Goal: Obtain resource: Obtain resource

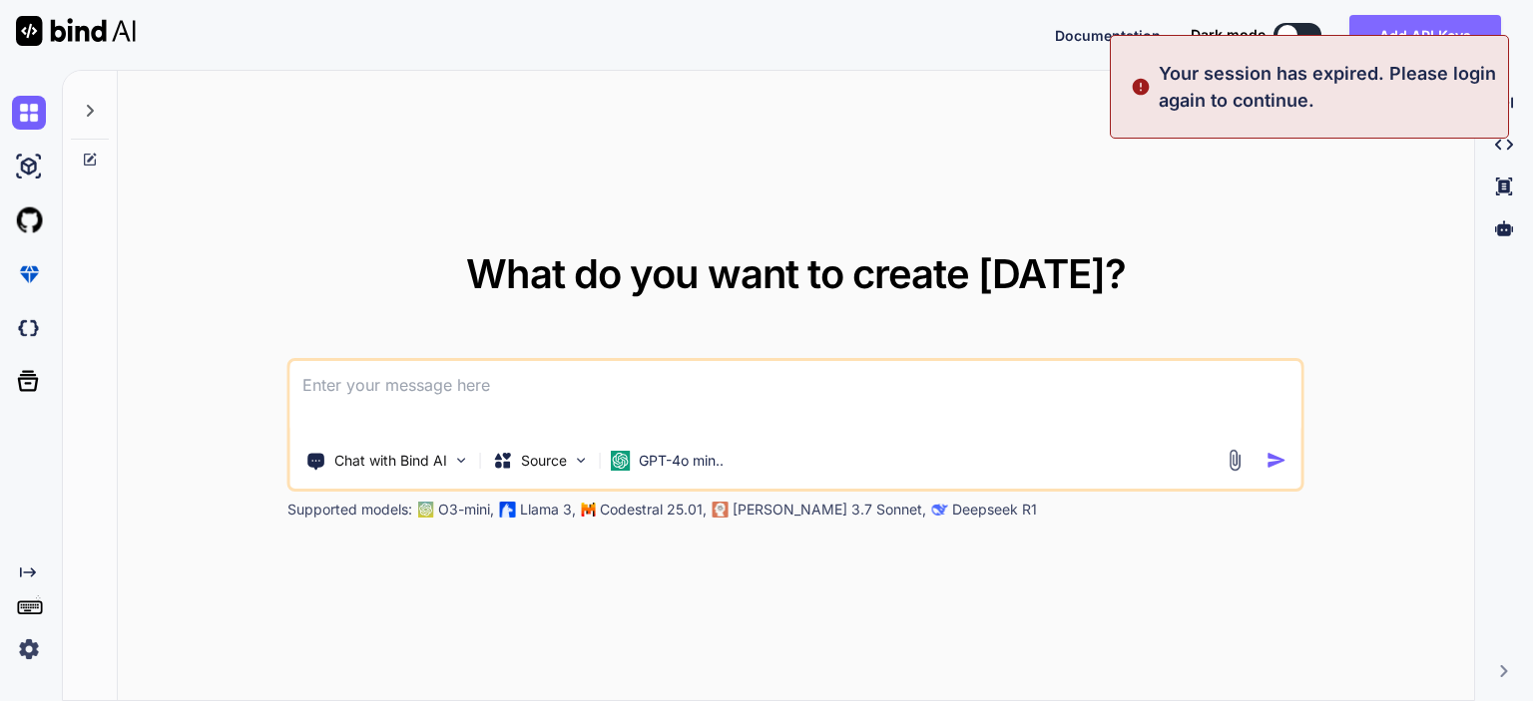
type textarea "x"
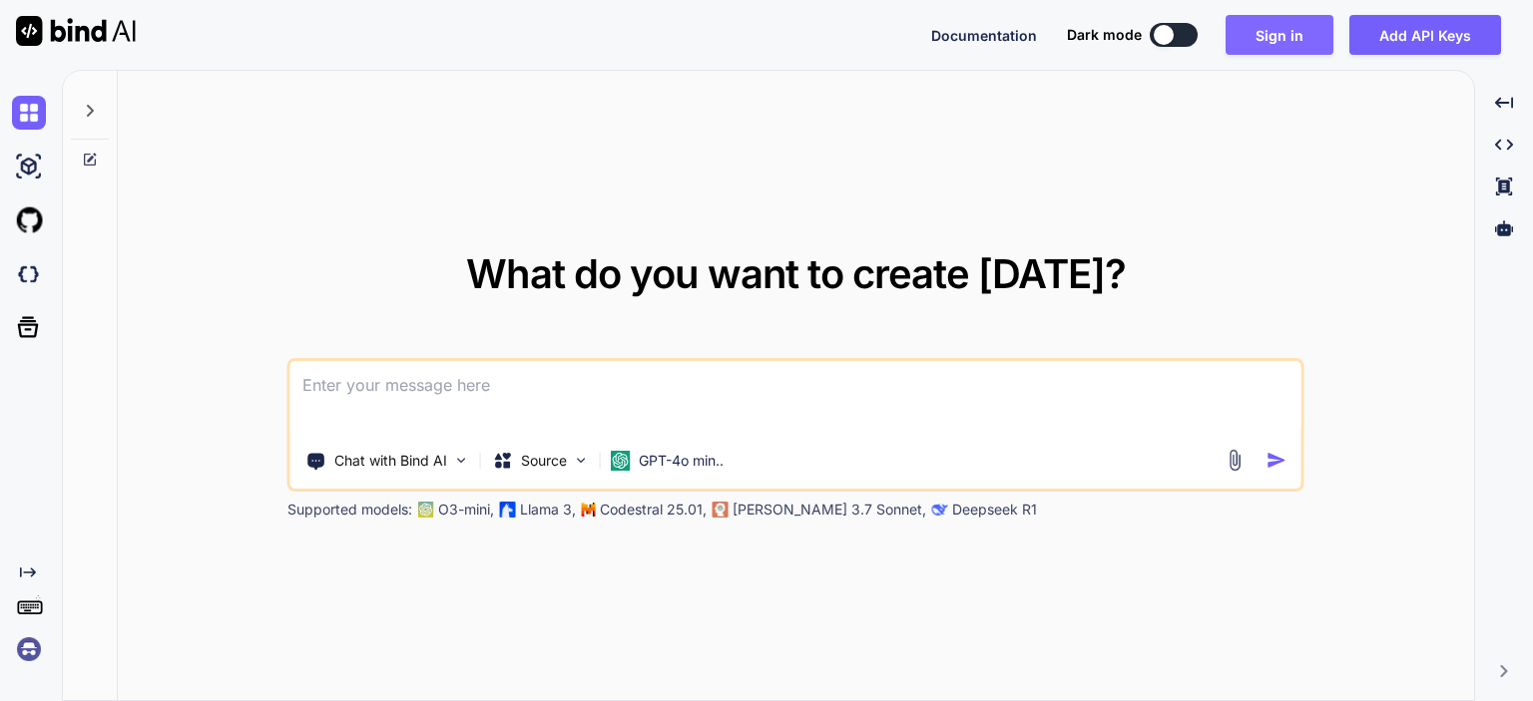
click at [1314, 31] on button "Sign in" at bounding box center [1279, 35] width 108 height 40
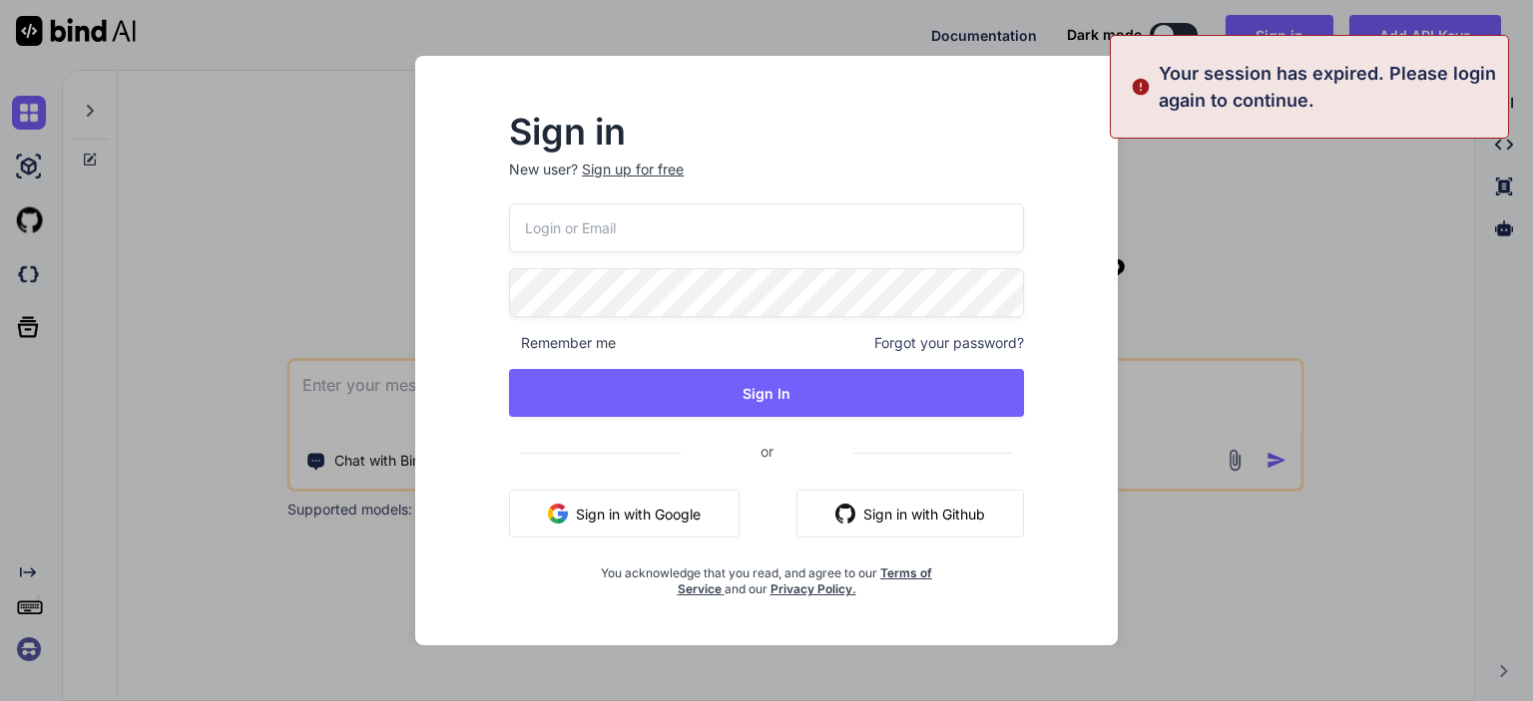
type input "[PERSON_NAME][EMAIL_ADDRESS][DOMAIN_NAME]"
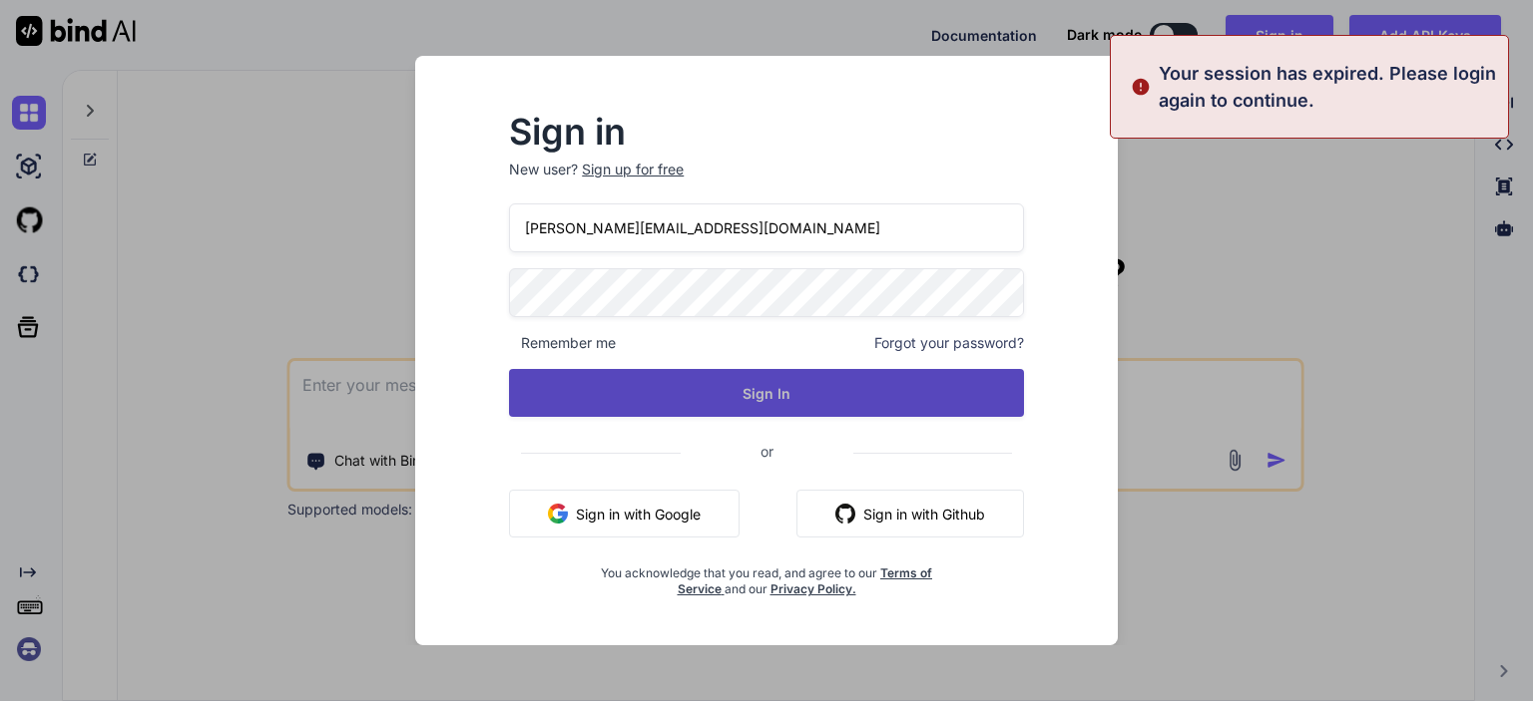
click at [754, 389] on button "Sign In" at bounding box center [766, 393] width 515 height 48
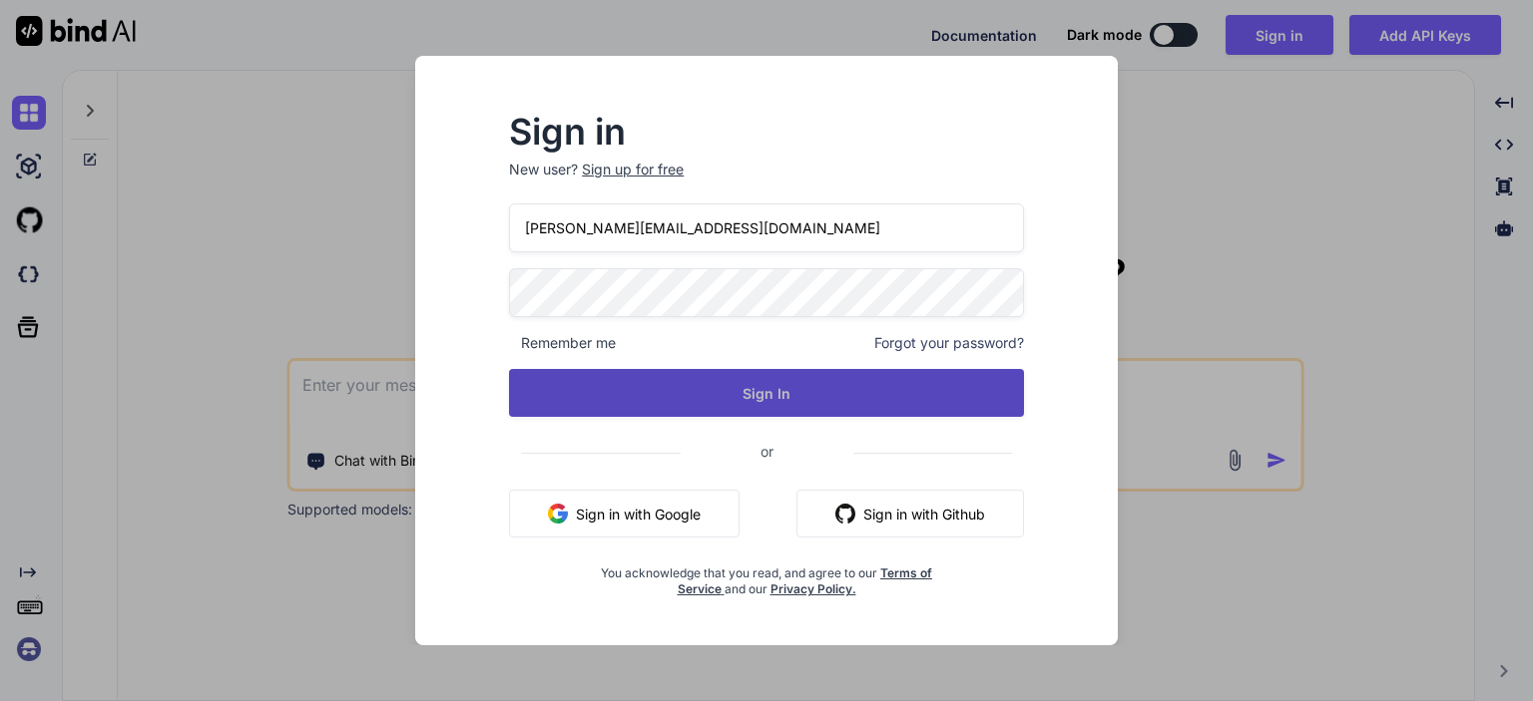
click at [741, 395] on button "Sign In" at bounding box center [766, 393] width 515 height 48
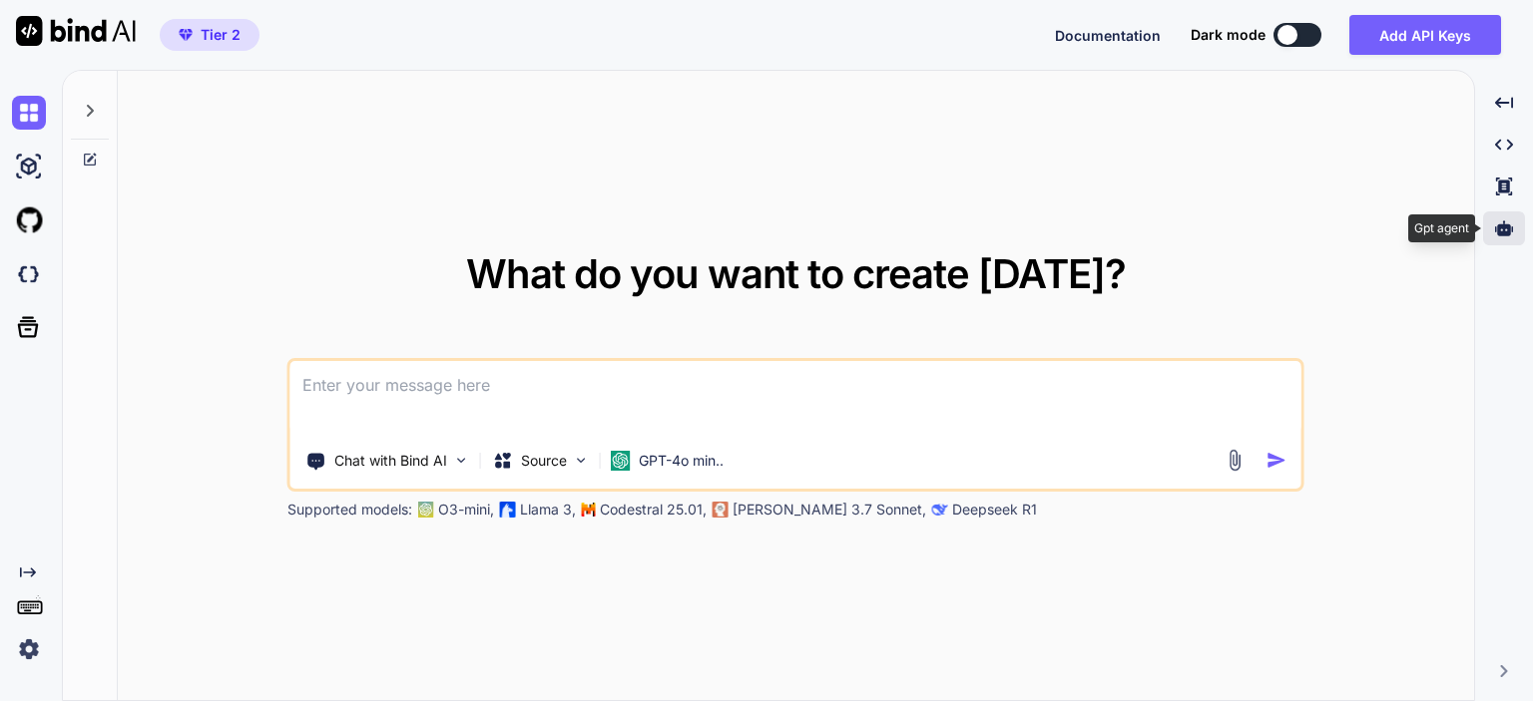
click at [1521, 223] on div at bounding box center [1504, 229] width 42 height 34
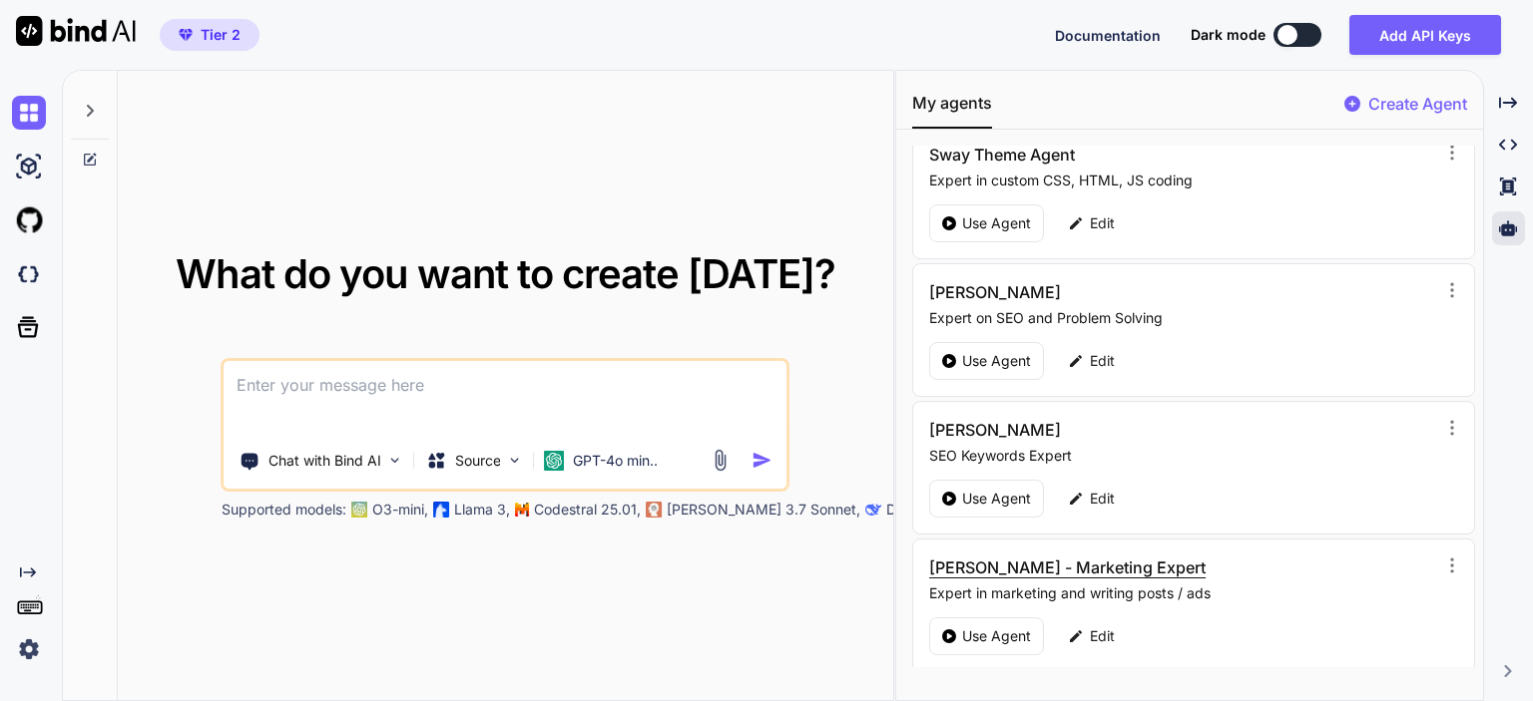
scroll to position [299, 0]
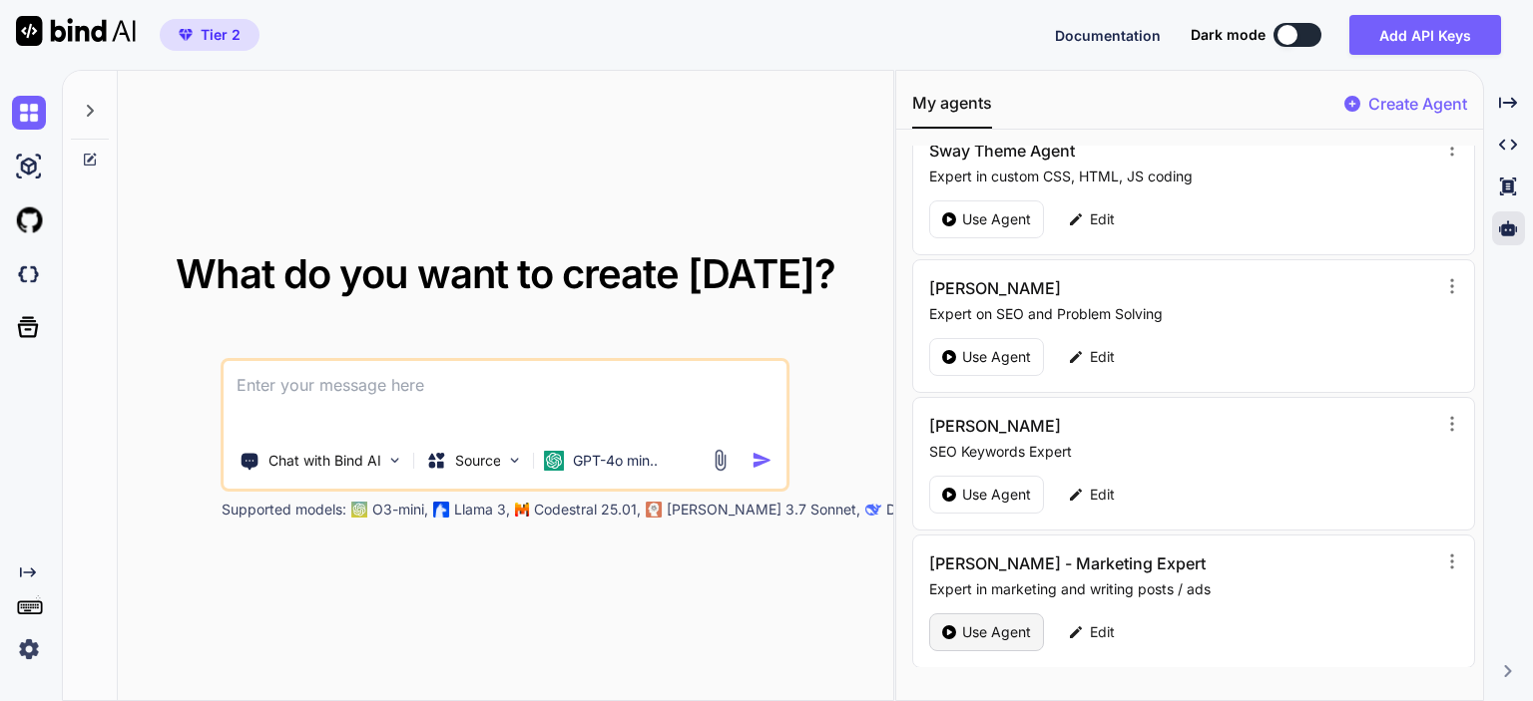
click at [957, 632] on div "Use Agent" at bounding box center [986, 633] width 115 height 38
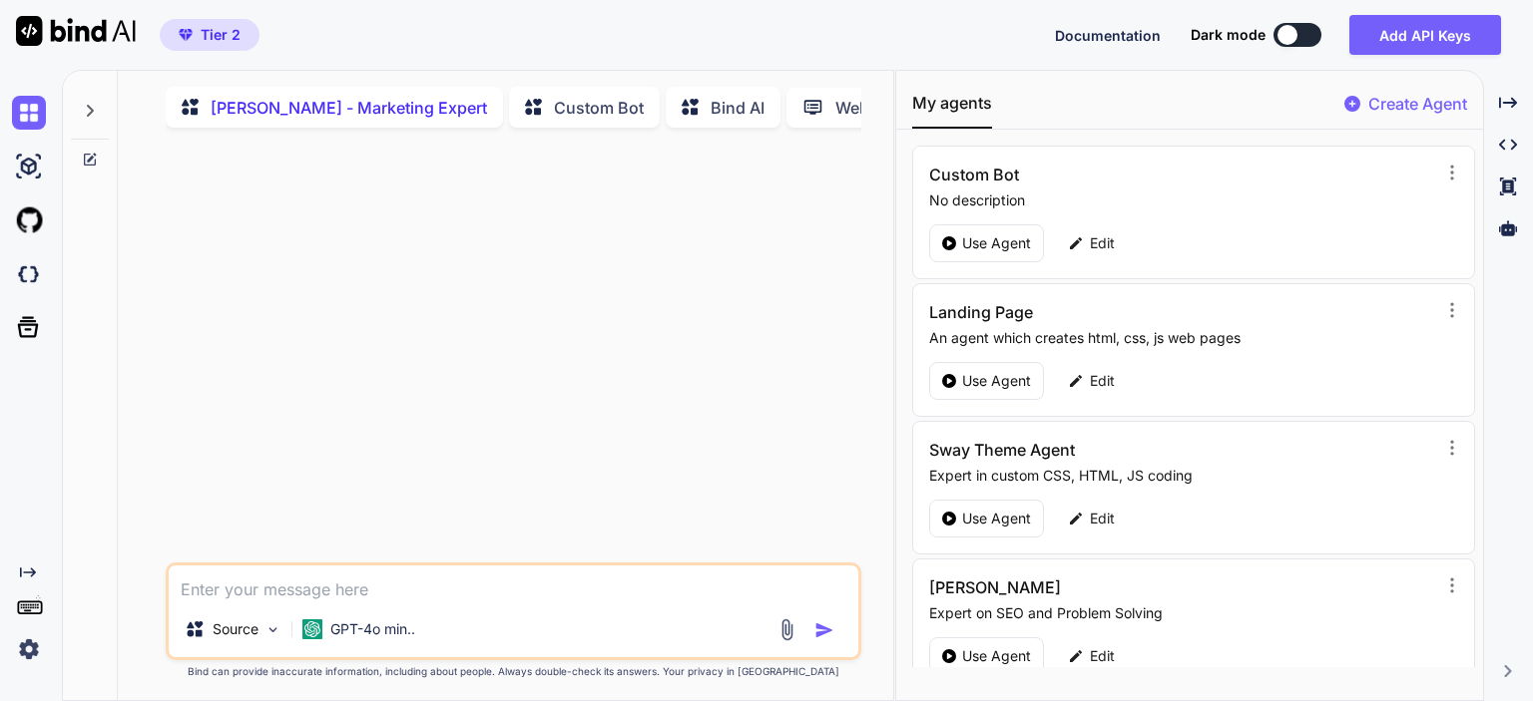
click at [84, 99] on div at bounding box center [90, 105] width 38 height 69
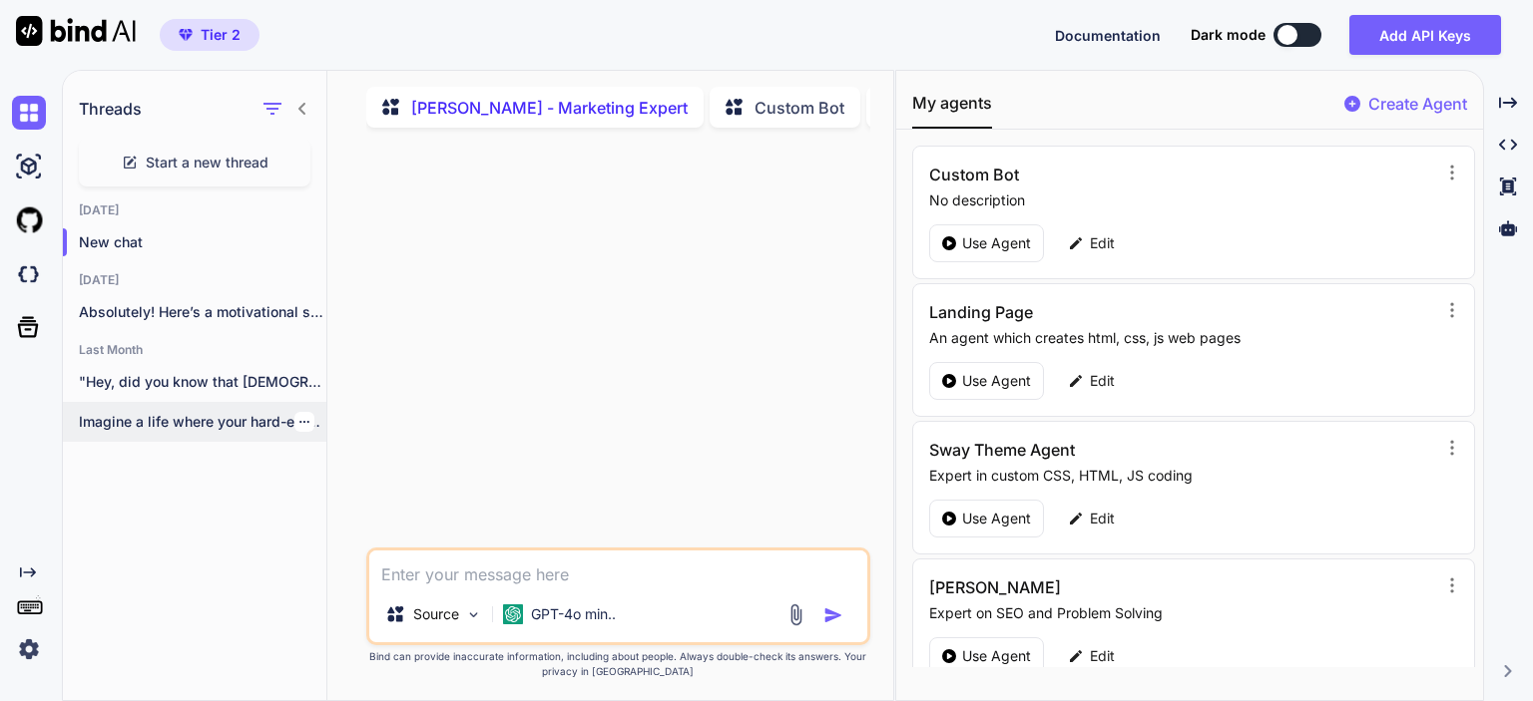
click at [192, 422] on p "Imagine a life where your hard-earned money..." at bounding box center [202, 422] width 247 height 20
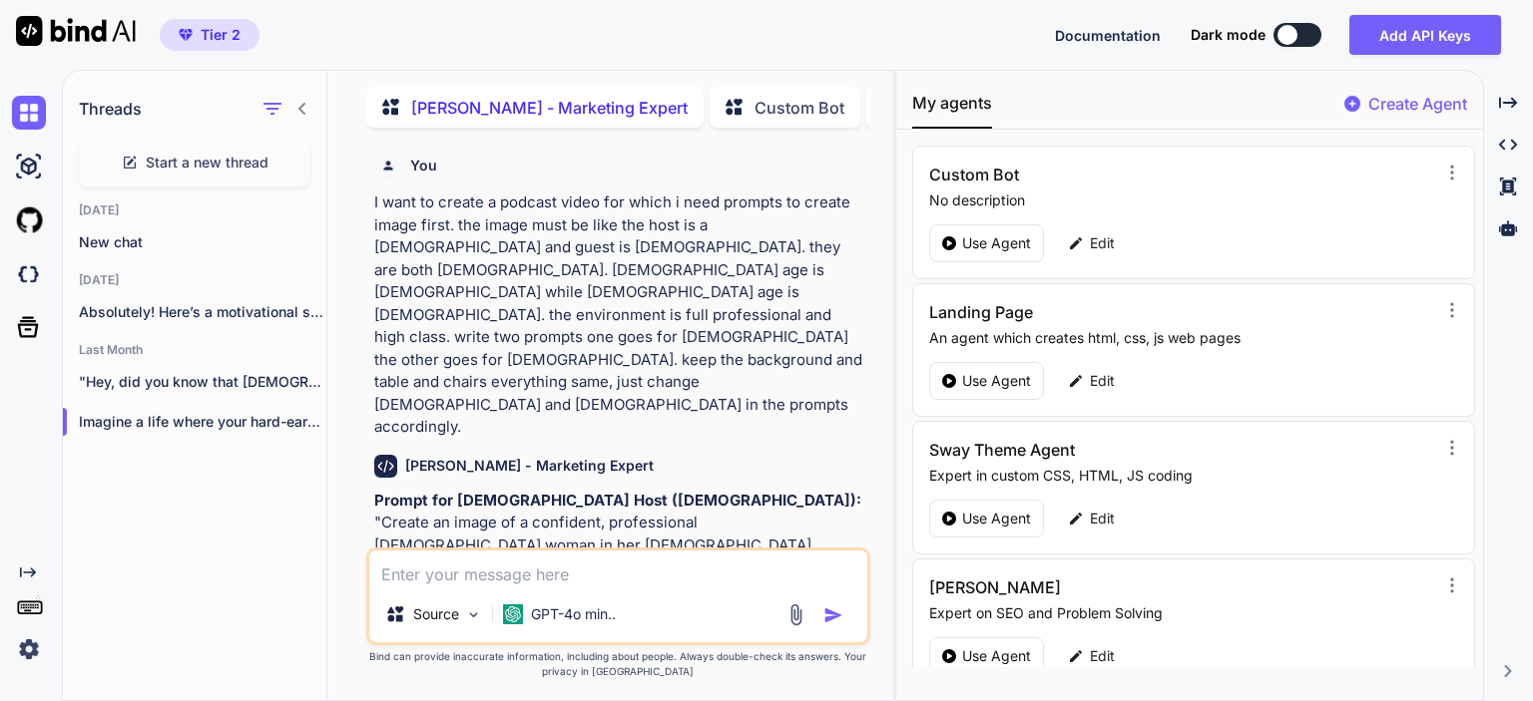
scroll to position [7, 0]
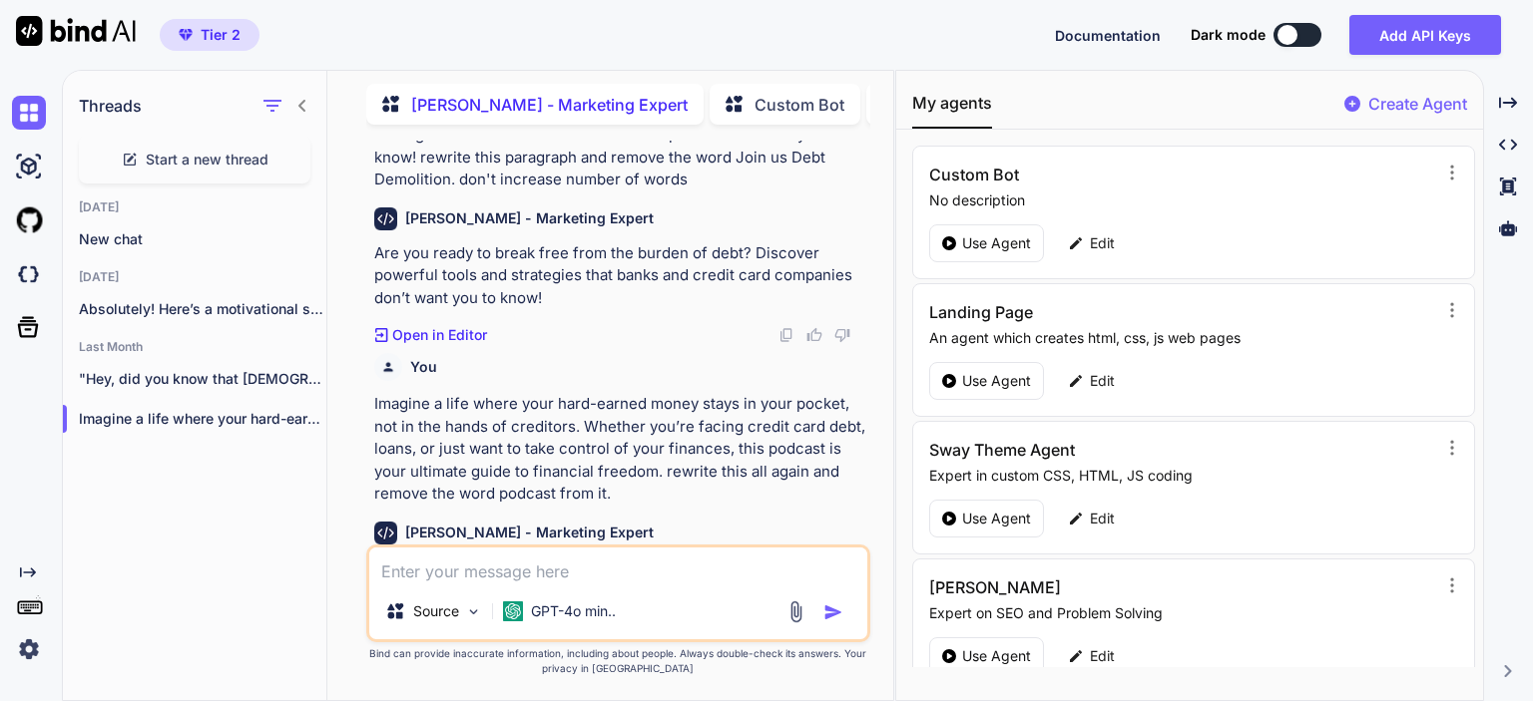
click at [300, 103] on icon at bounding box center [301, 106] width 7 height 12
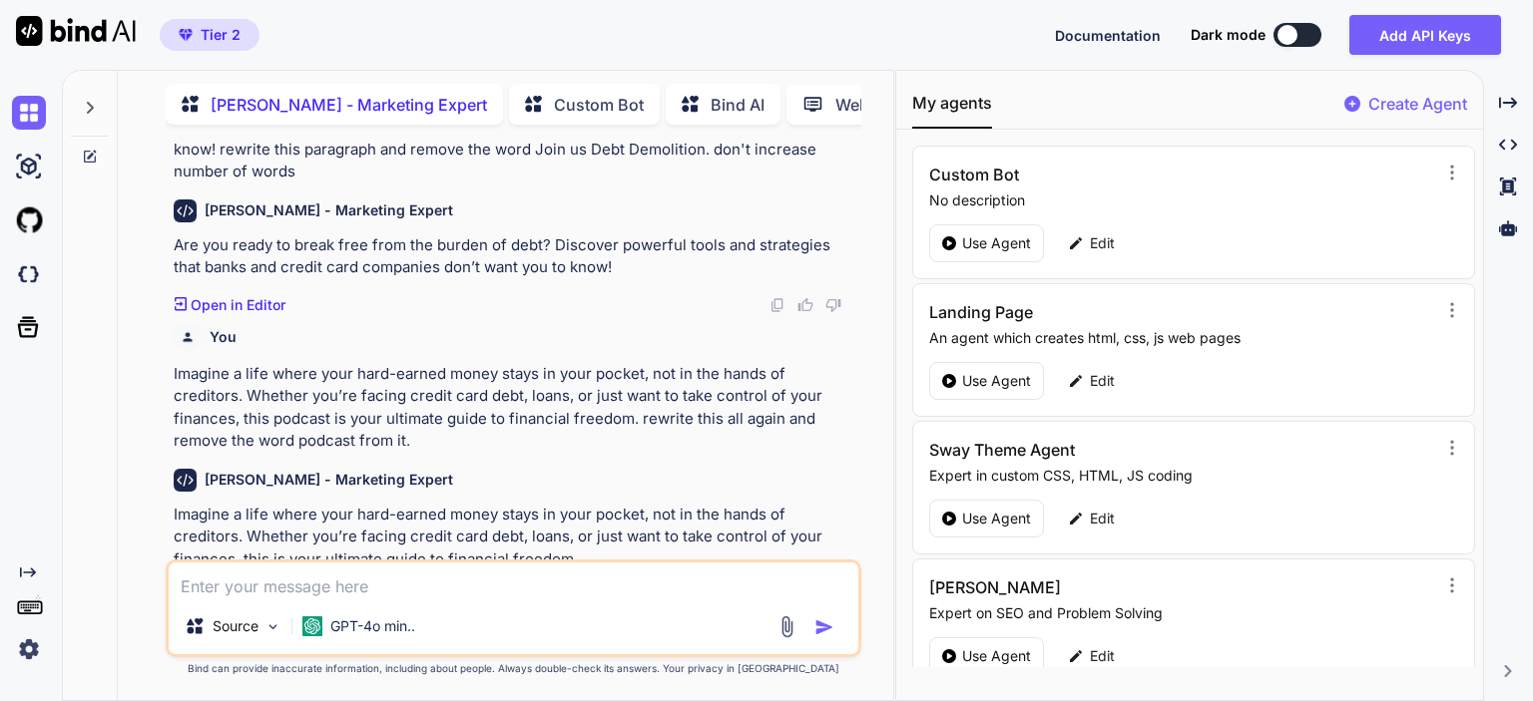
click at [90, 106] on icon at bounding box center [90, 108] width 7 height 12
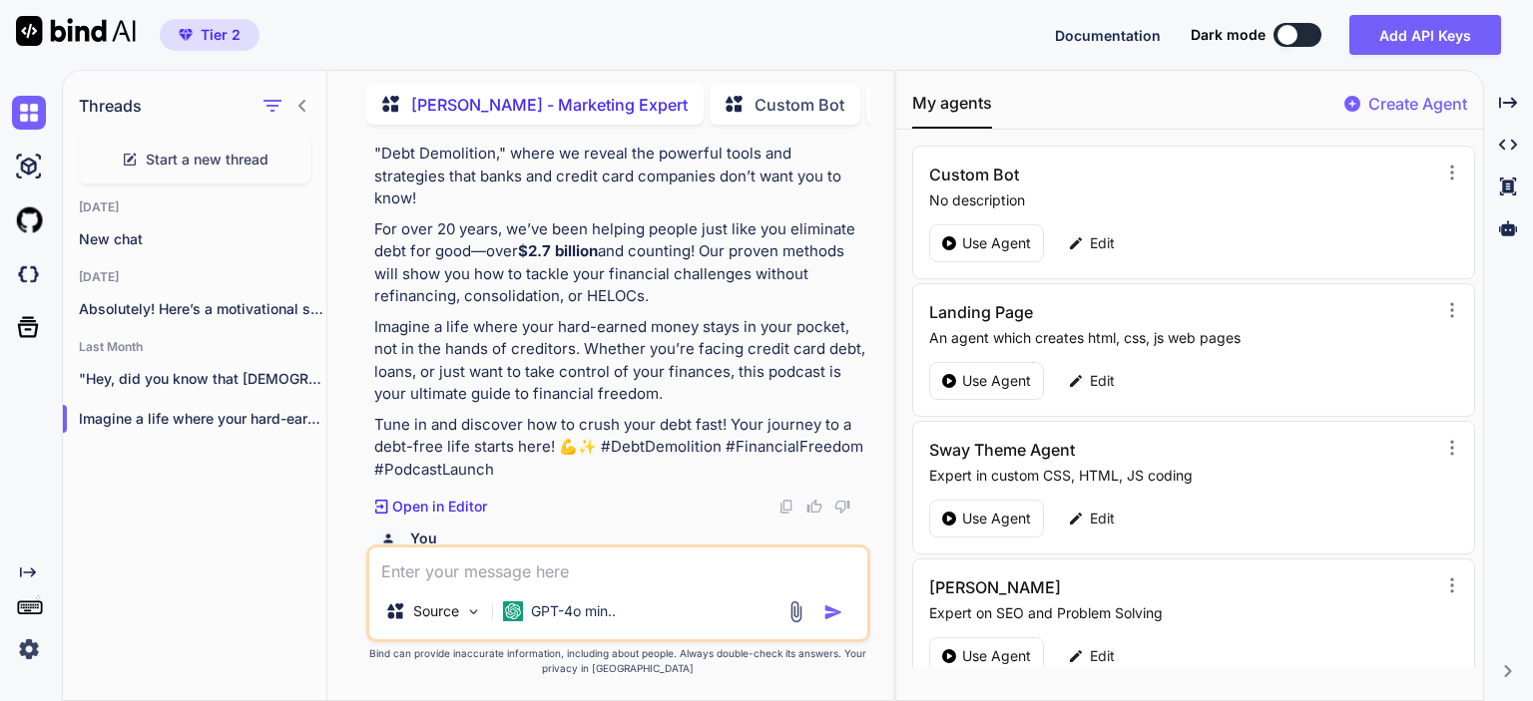
scroll to position [2247, 0]
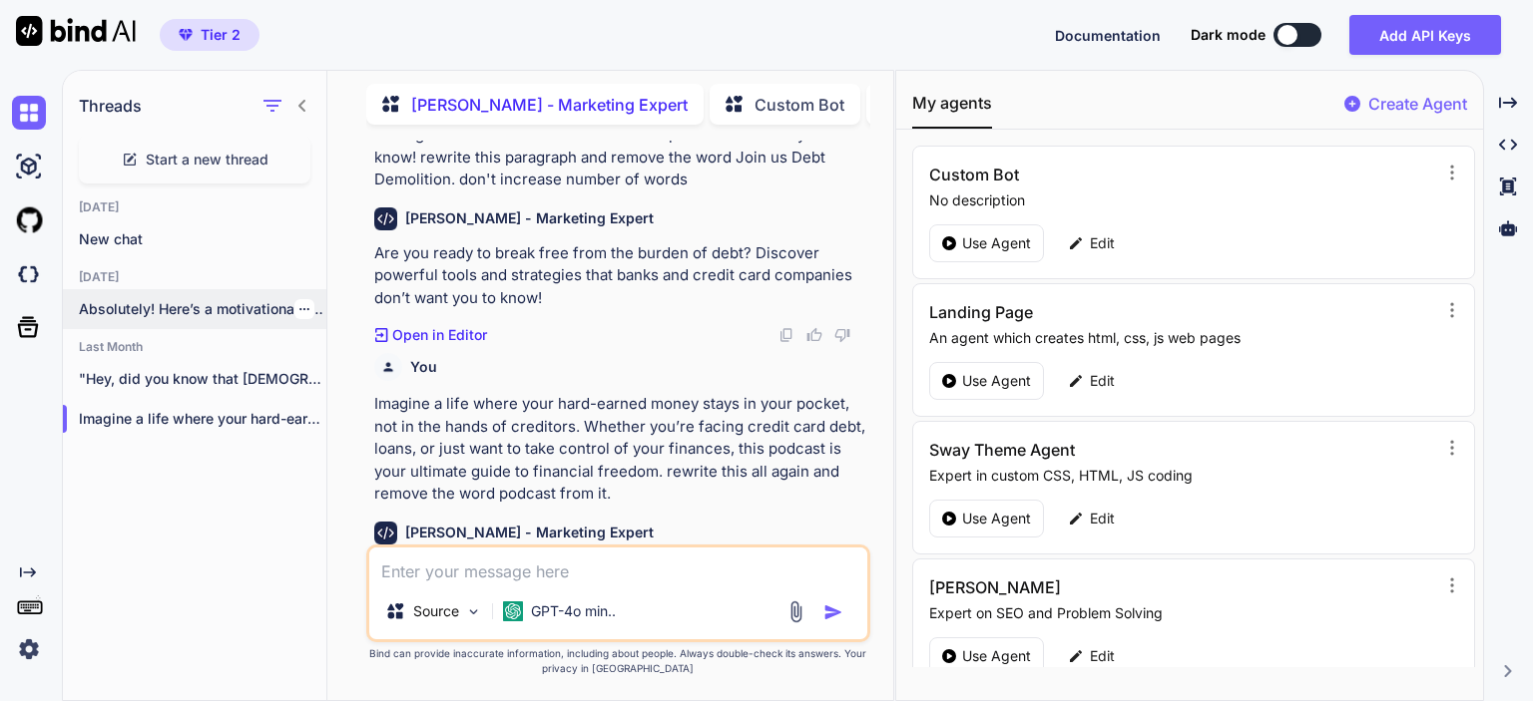
click at [157, 310] on p "Absolutely! Here’s a motivational script inspired by..." at bounding box center [202, 309] width 247 height 20
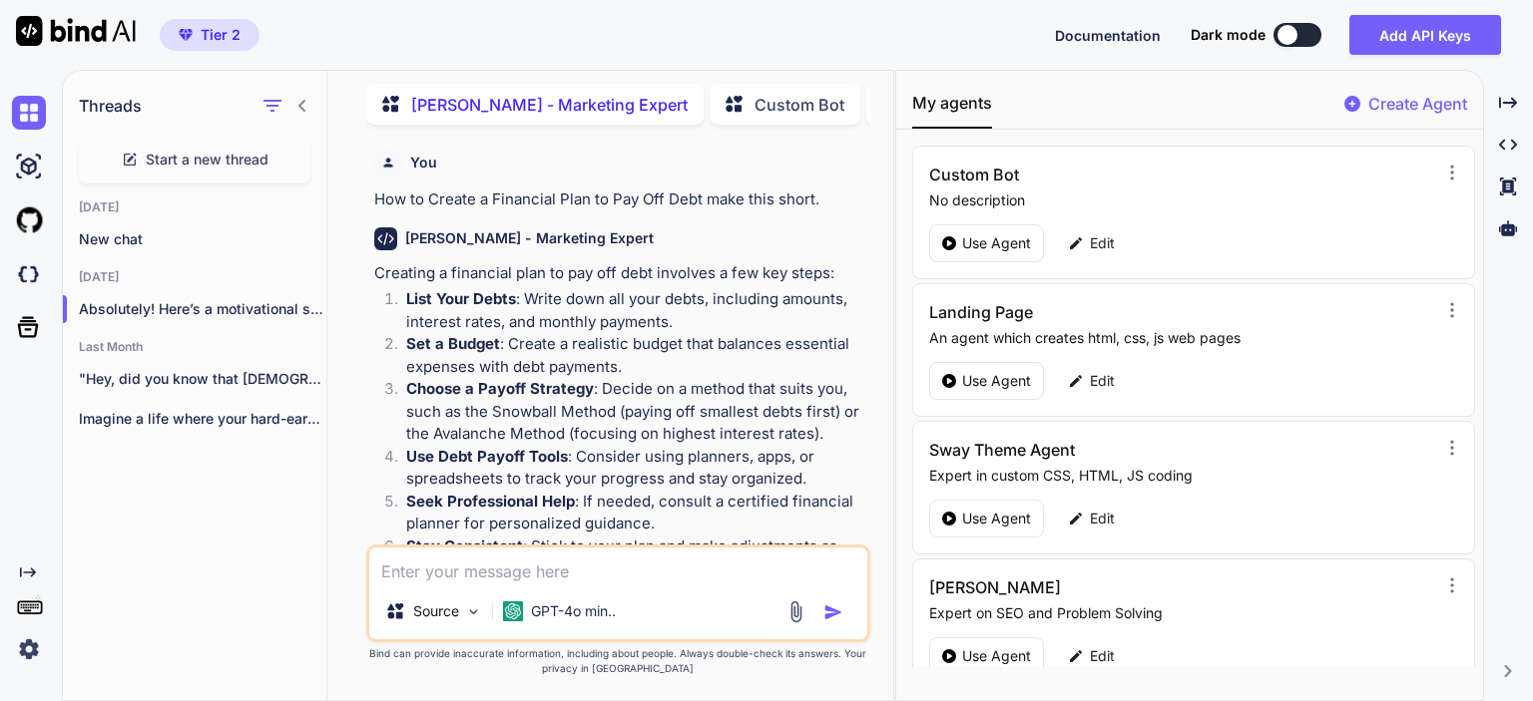
click at [301, 100] on icon at bounding box center [301, 106] width 7 height 12
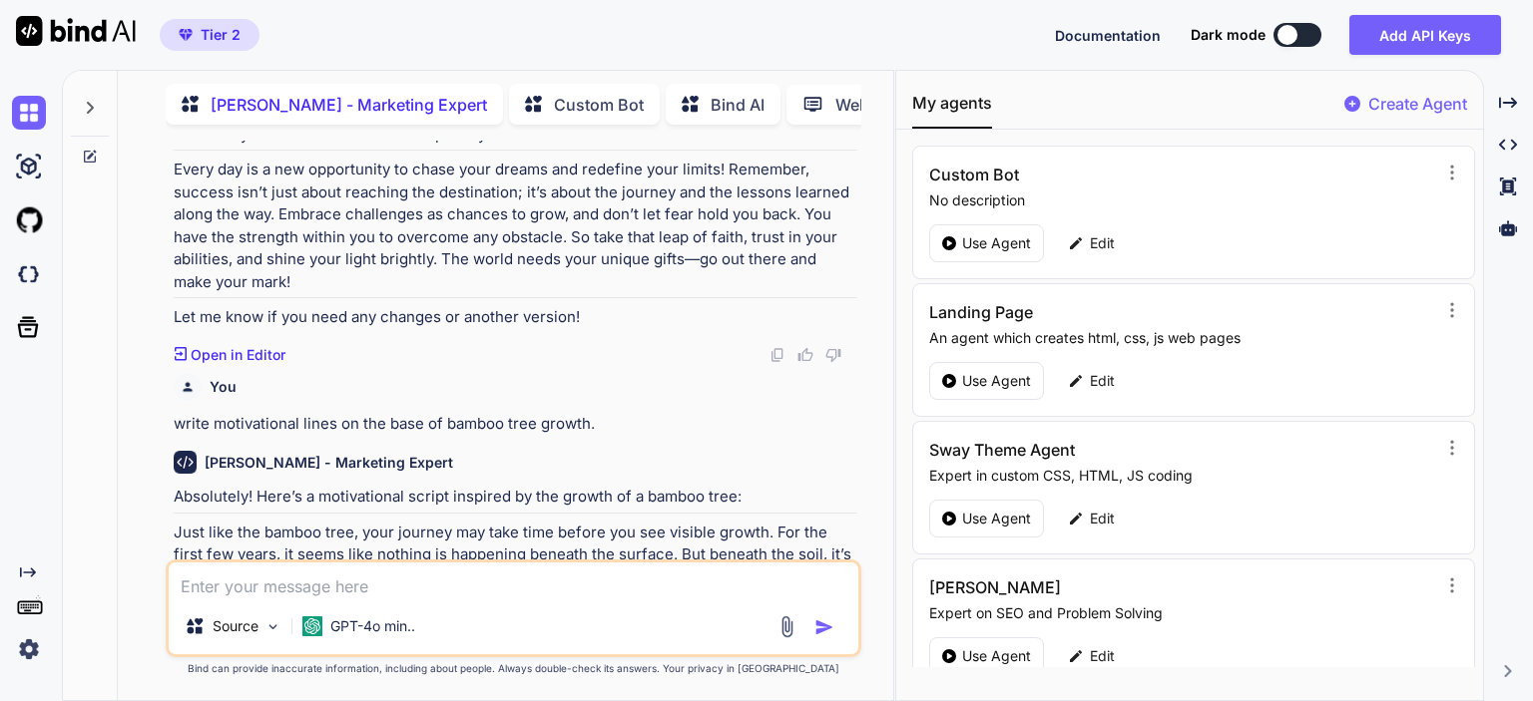
scroll to position [1353, 0]
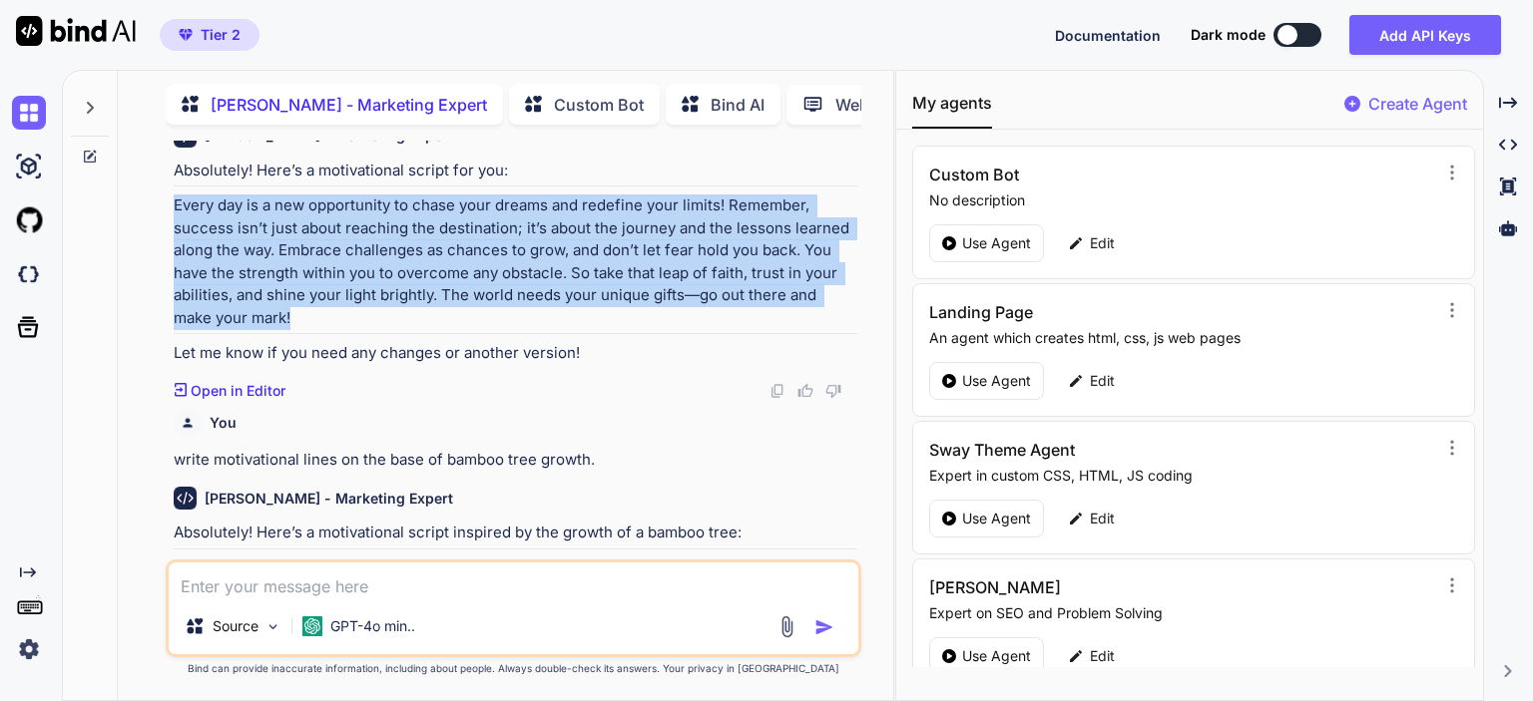
drag, startPoint x: 175, startPoint y: 204, endPoint x: 265, endPoint y: 309, distance: 139.4
click at [265, 309] on p "Every day is a new opportunity to chase your dreams and redefine your limits! R…" at bounding box center [516, 262] width 684 height 135
click at [265, 311] on p "Every day is a new opportunity to chase your dreams and redefine your limits! R…" at bounding box center [516, 262] width 684 height 135
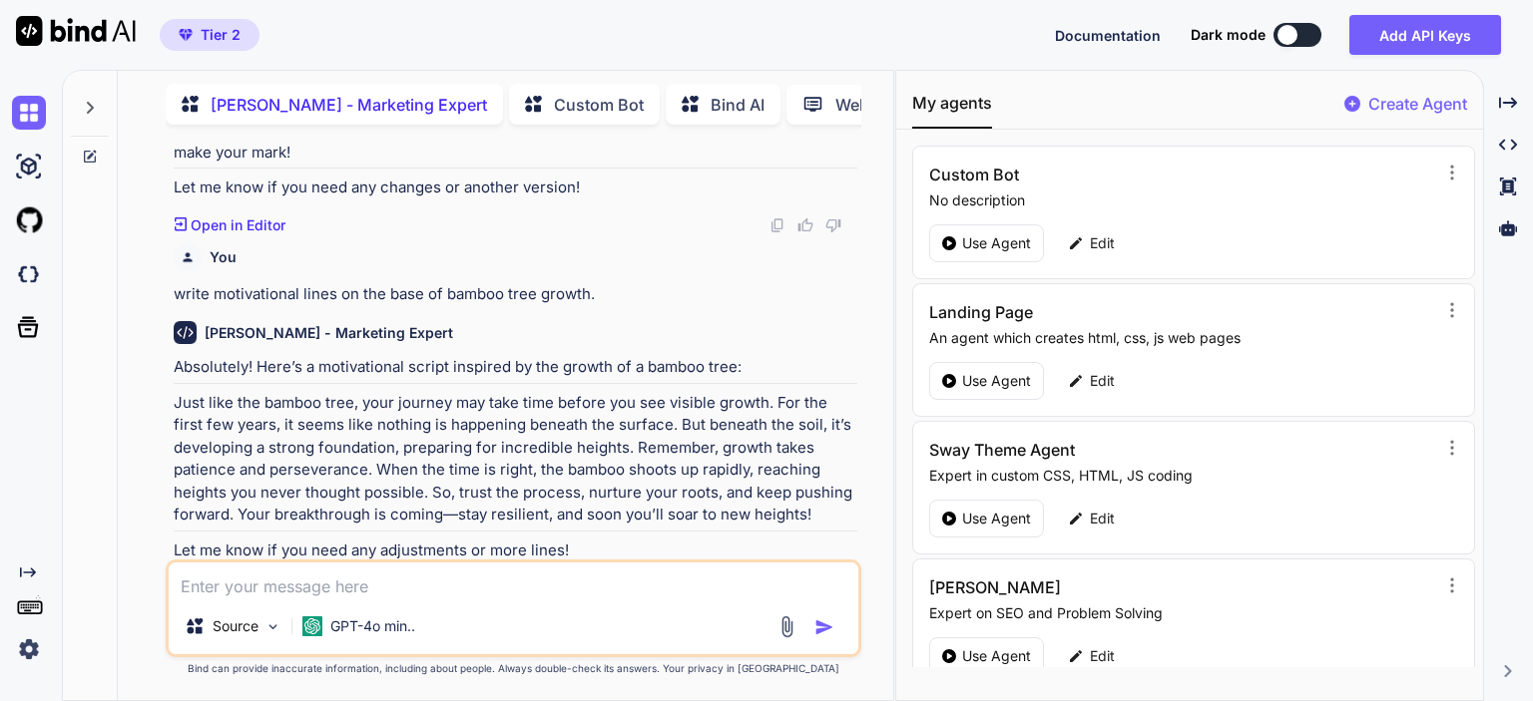
scroll to position [1553, 0]
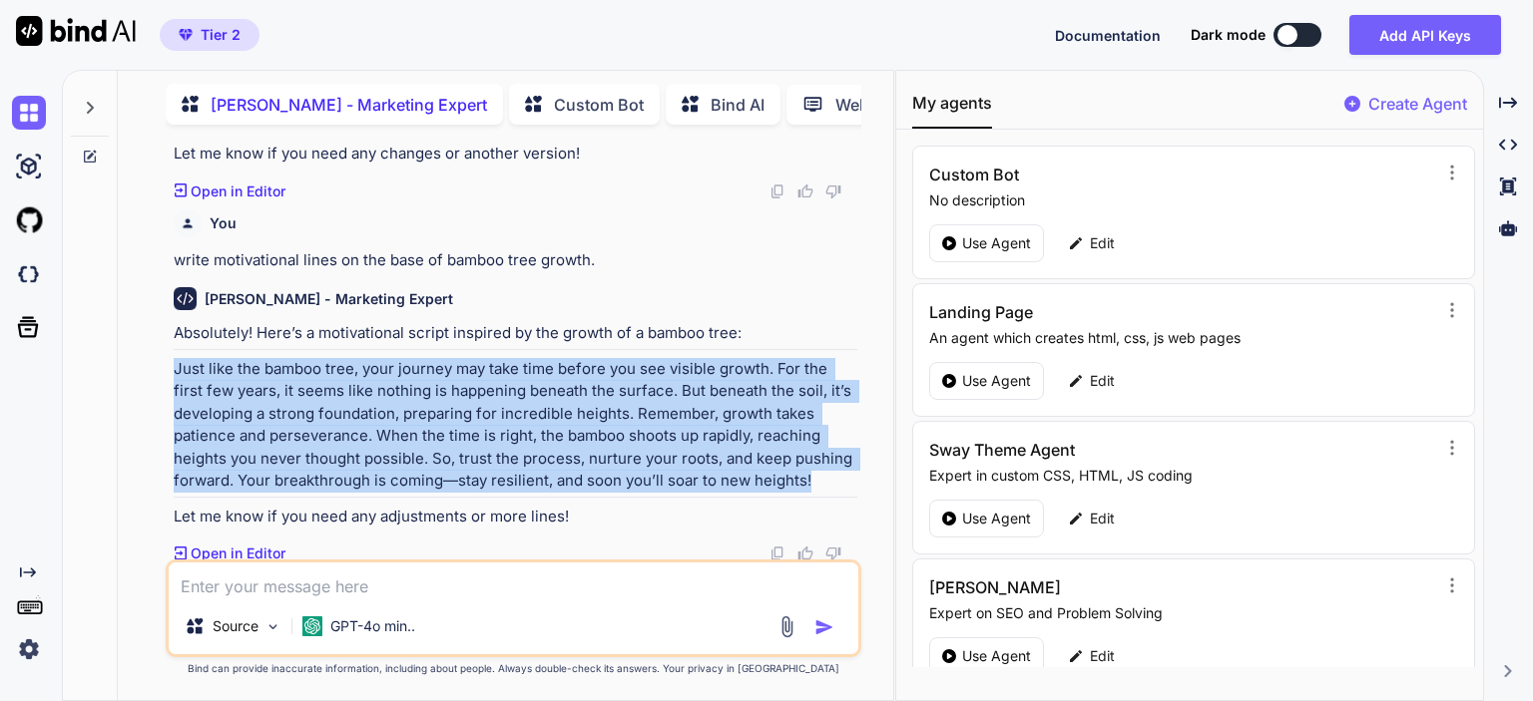
drag, startPoint x: 174, startPoint y: 366, endPoint x: 817, endPoint y: 496, distance: 656.6
click at [817, 496] on div "Absolutely! Here’s a motivational script inspired by the growth of a bamboo tre…" at bounding box center [516, 425] width 684 height 206
copy p "Just like the bamboo tree, your journey may take time before you see visible gr…"
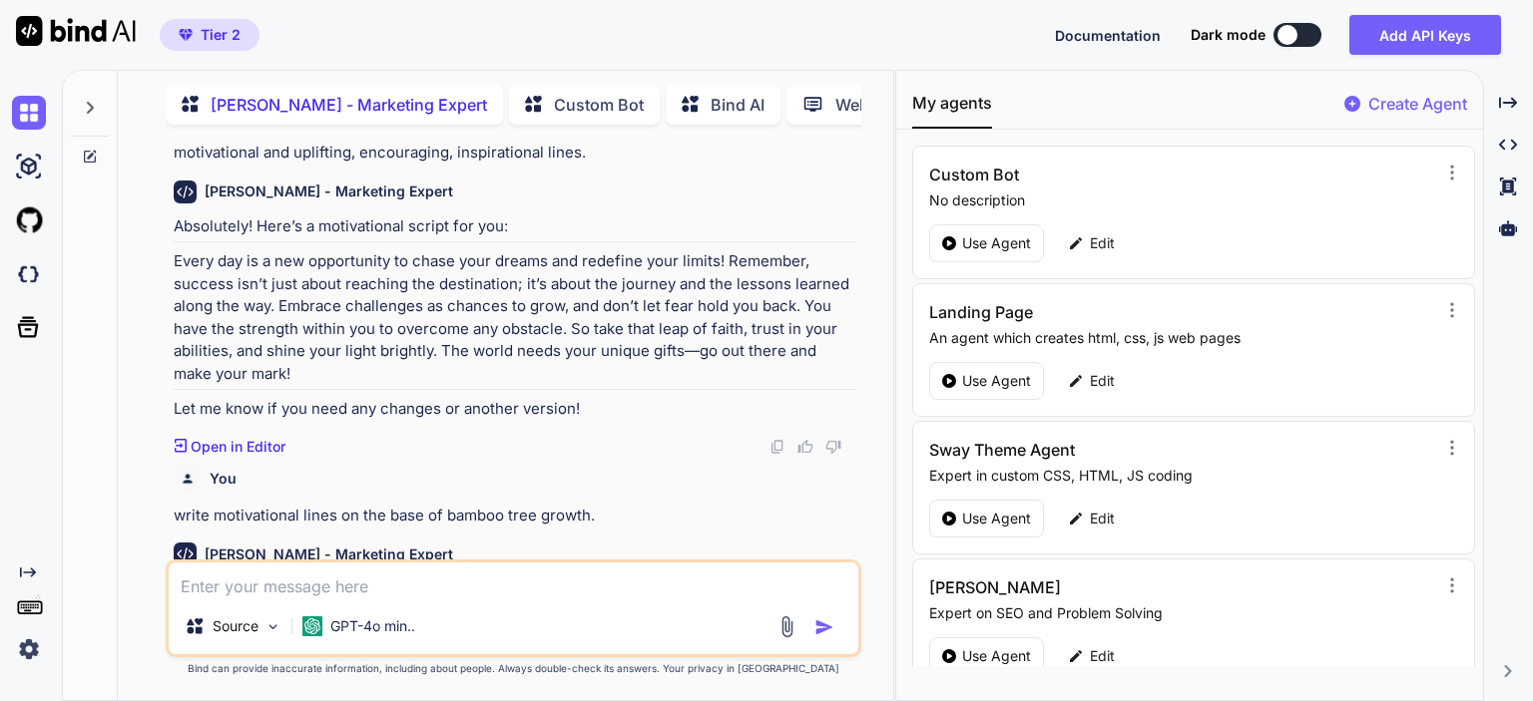
scroll to position [1253, 0]
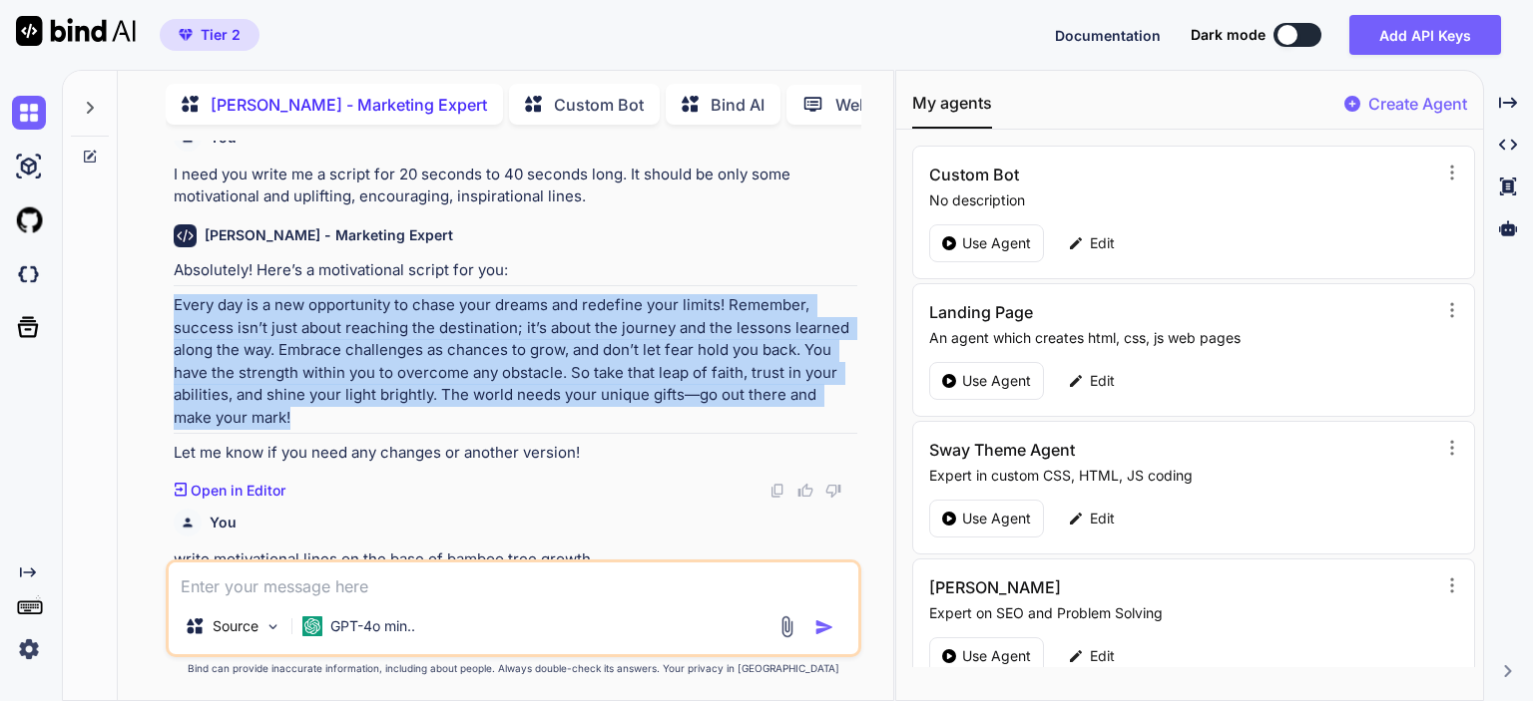
drag, startPoint x: 173, startPoint y: 305, endPoint x: 253, endPoint y: 413, distance: 134.7
click at [253, 413] on p "Every day is a new opportunity to chase your dreams and redefine your limits! R…" at bounding box center [516, 361] width 684 height 135
copy p "Every day is a new opportunity to chase your dreams and redefine your limits! R…"
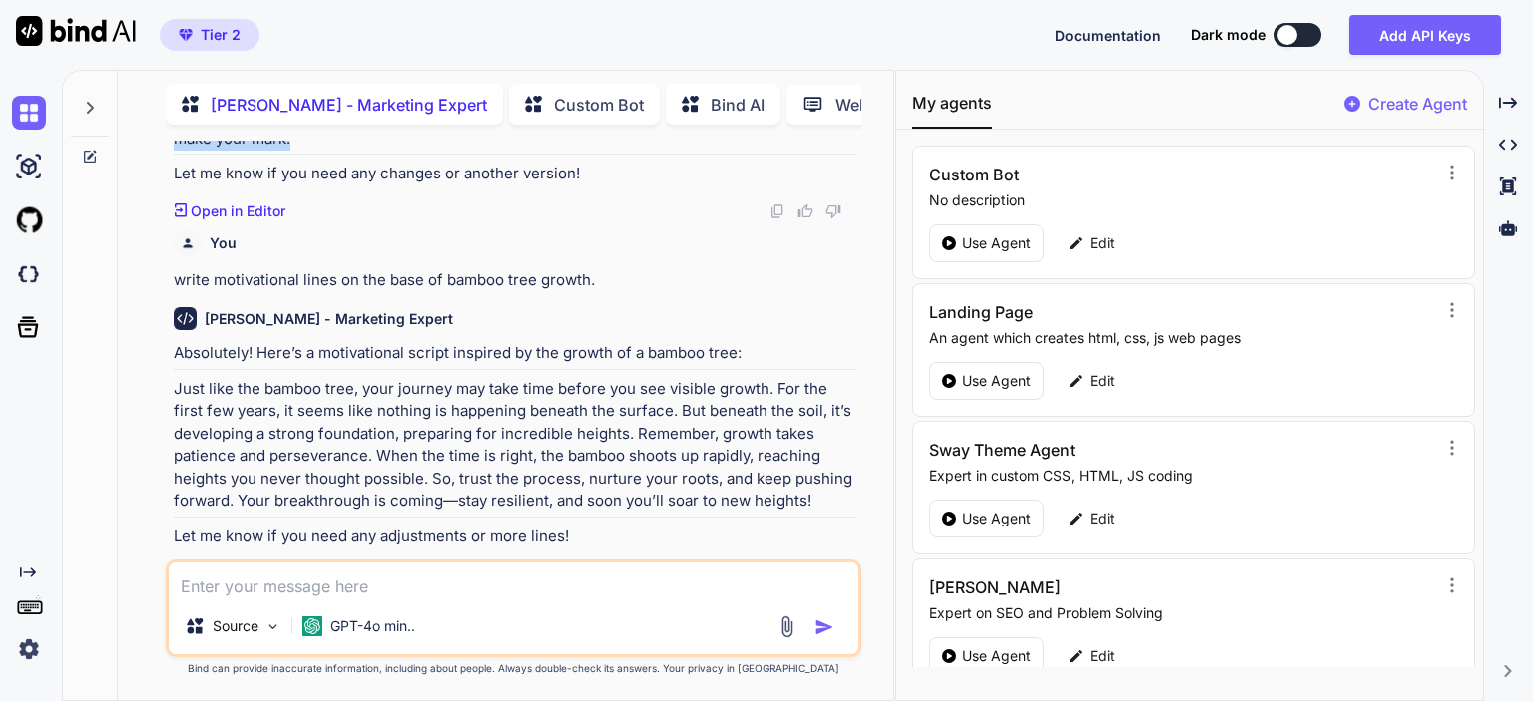
scroll to position [1553, 0]
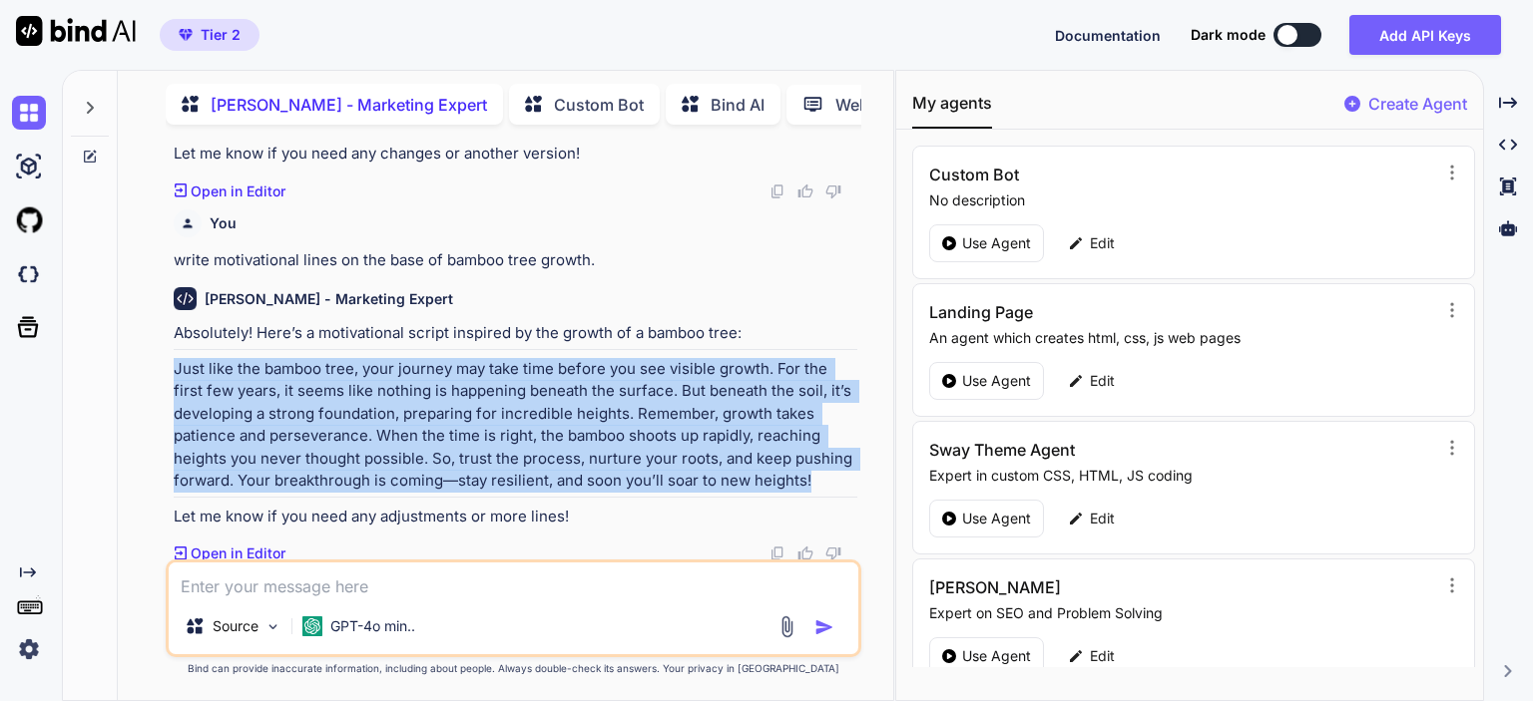
drag, startPoint x: 176, startPoint y: 368, endPoint x: 837, endPoint y: 479, distance: 670.8
click at [837, 479] on p "Just like the bamboo tree, your journey may take time before you see visible gr…" at bounding box center [516, 425] width 684 height 135
copy p "Just like the bamboo tree, your journey may take time before you see visible gr…"
